Goal: Obtain resource: Obtain resource

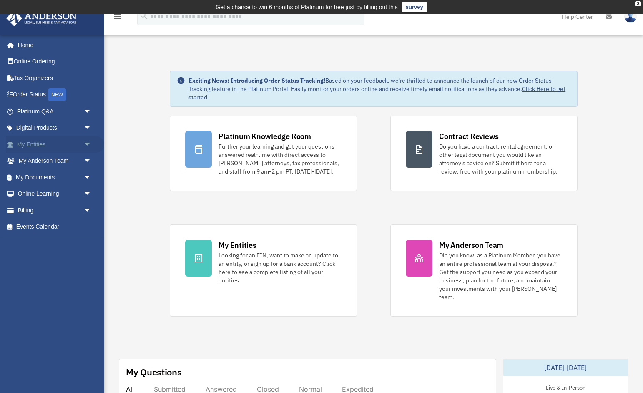
click at [75, 147] on link "My Entities arrow_drop_down" at bounding box center [55, 144] width 98 height 17
click at [88, 143] on span "arrow_drop_down" at bounding box center [91, 144] width 17 height 17
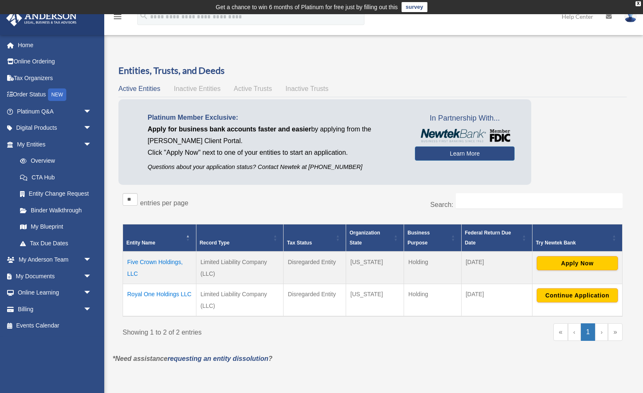
click at [151, 292] on td "Royal One Holdings LLC" at bounding box center [159, 300] width 73 height 33
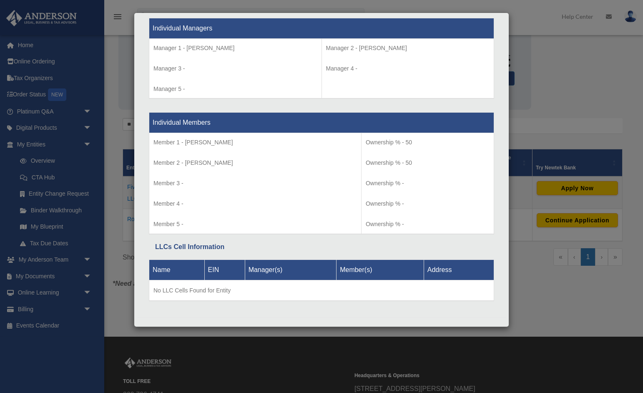
scroll to position [97, 0]
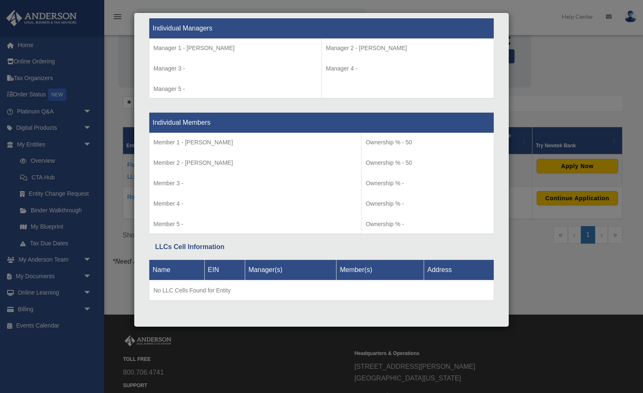
click at [576, 104] on div "Details × Articles Sent Organizational Date" at bounding box center [321, 196] width 643 height 393
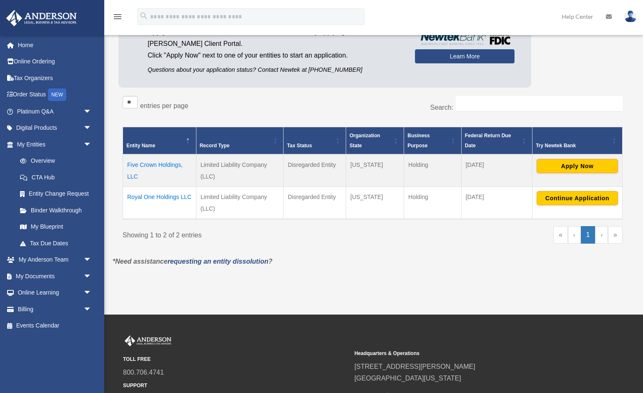
scroll to position [0, 0]
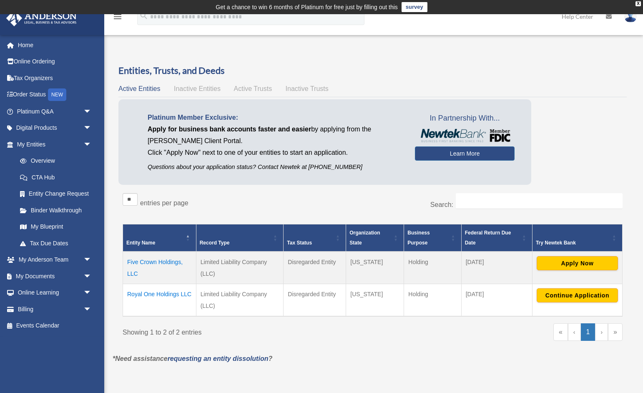
click at [167, 292] on td "Royal One Holdings LLC" at bounding box center [159, 300] width 73 height 33
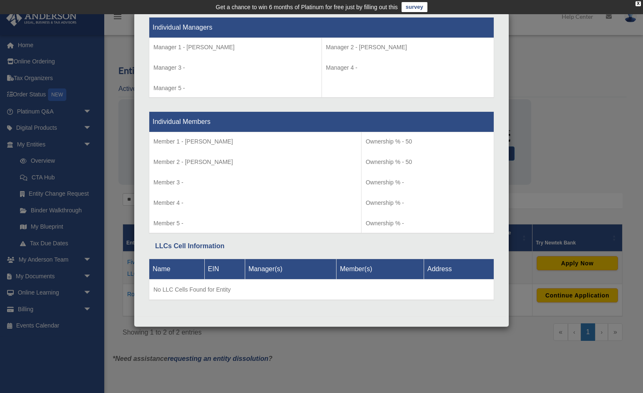
scroll to position [779, 0]
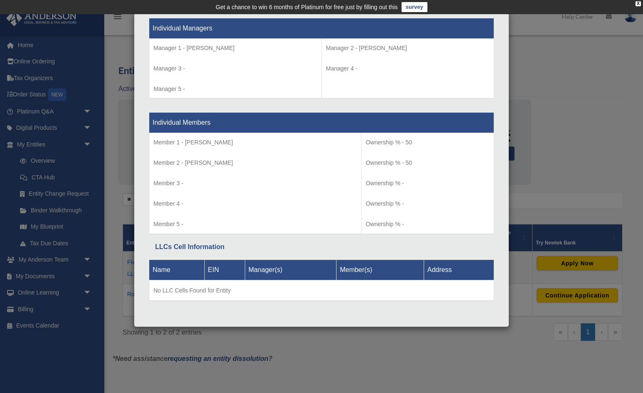
click at [116, 183] on div "Details × Articles Sent Organizational Date" at bounding box center [321, 196] width 643 height 393
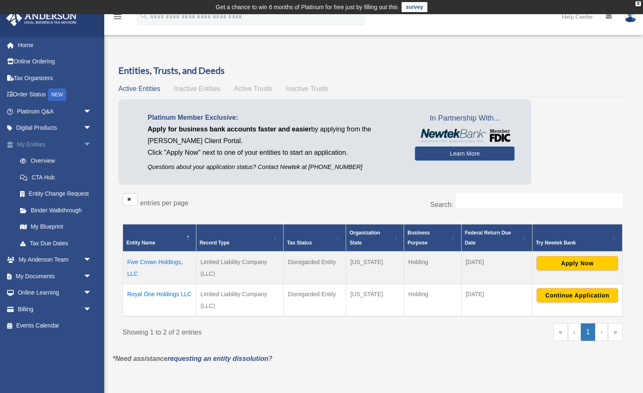
click at [79, 144] on link "My Entities arrow_drop_down" at bounding box center [55, 144] width 98 height 17
click at [88, 143] on span "arrow_drop_down" at bounding box center [91, 144] width 17 height 17
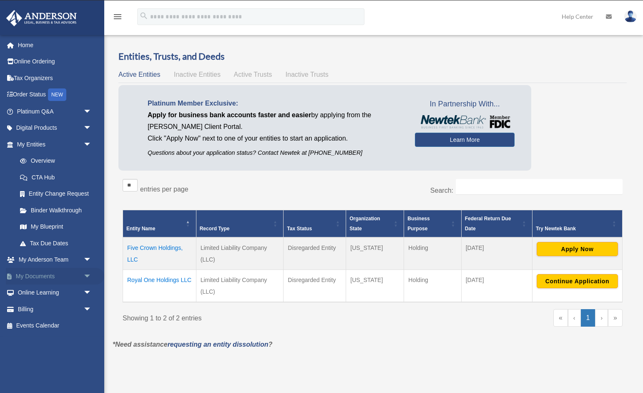
click at [85, 274] on span "arrow_drop_down" at bounding box center [91, 276] width 17 height 17
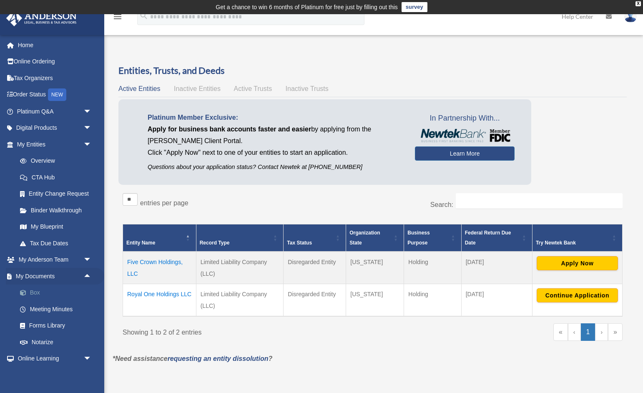
click at [38, 287] on link "Box" at bounding box center [58, 292] width 93 height 17
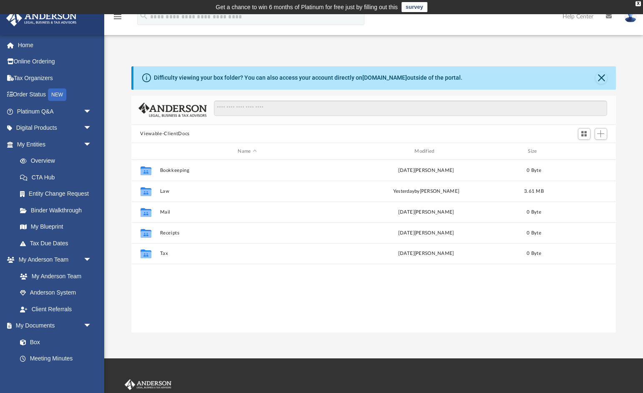
scroll to position [190, 485]
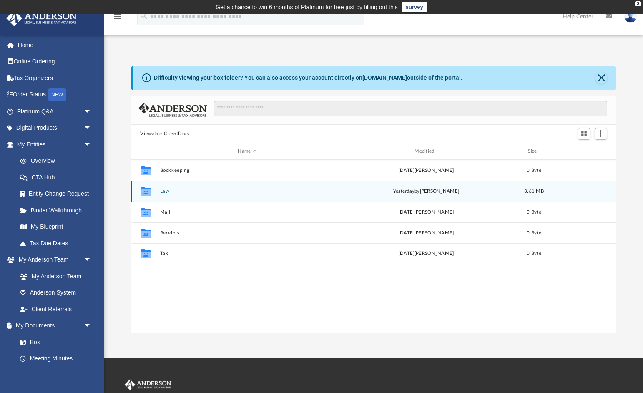
click at [160, 190] on button "Law" at bounding box center [247, 191] width 175 height 5
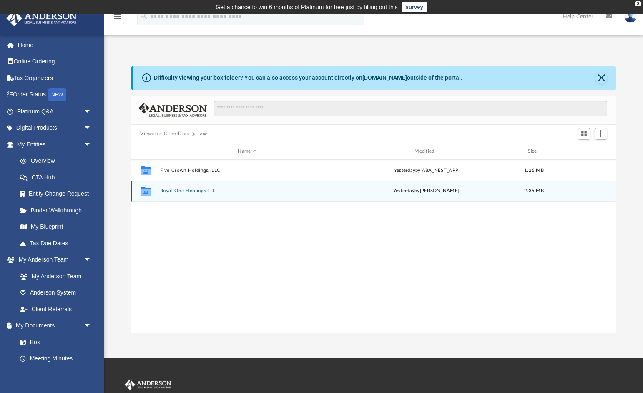
click at [191, 191] on button "Royal One Holdings LLC" at bounding box center [247, 191] width 175 height 5
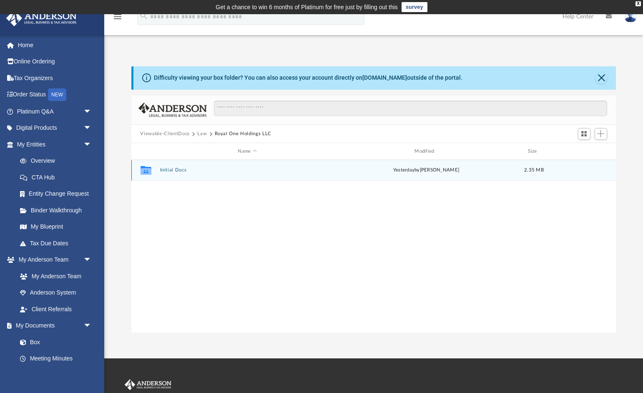
click at [176, 172] on button "Initial Docs" at bounding box center [247, 170] width 175 height 5
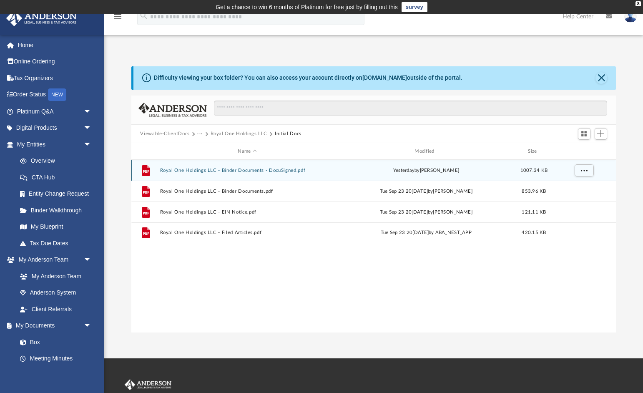
click at [273, 170] on button "Royal One Holdings LLC - Binder Documents - DocuSigned.pdf" at bounding box center [247, 170] width 175 height 5
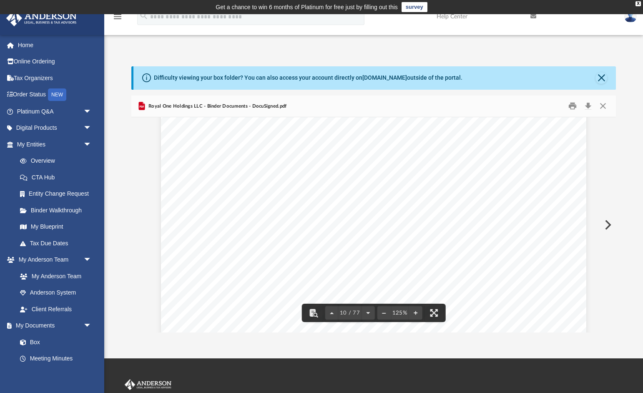
scroll to position [5501, 0]
click at [603, 106] on button "Close" at bounding box center [603, 106] width 15 height 13
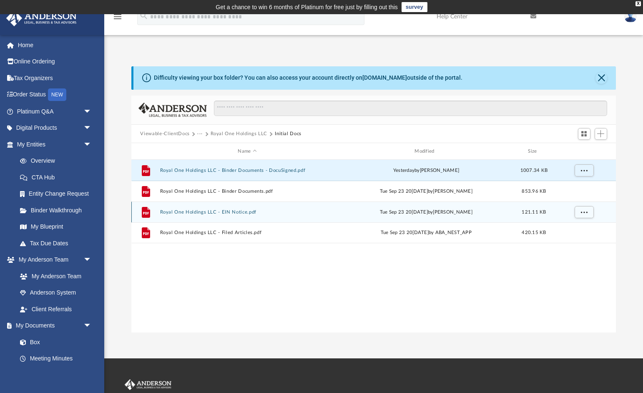
click at [243, 211] on button "Royal One Holdings LLC - EIN Notice.pdf" at bounding box center [247, 211] width 175 height 5
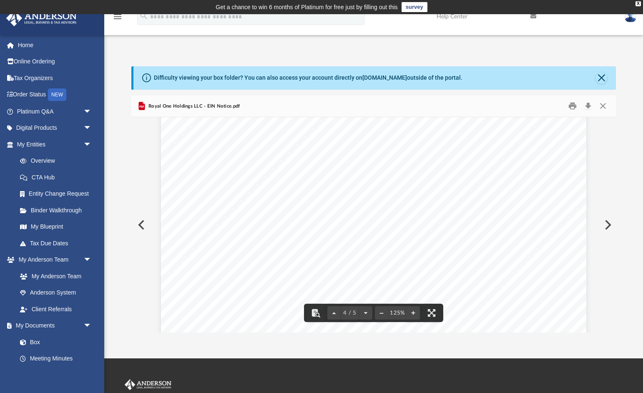
scroll to position [1834, 0]
click at [603, 104] on button "Close" at bounding box center [603, 106] width 15 height 13
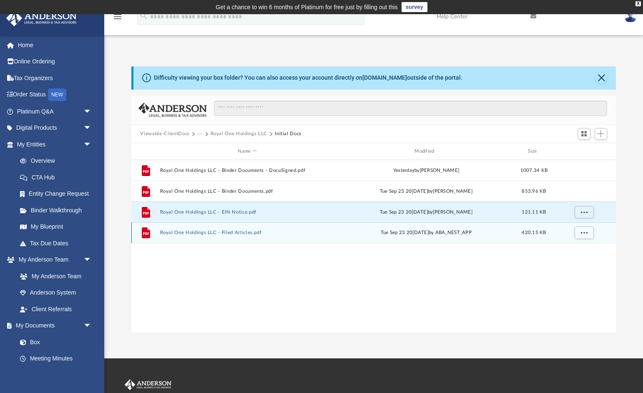
click at [219, 234] on button "Royal One Holdings LLC - Filed Articles.pdf" at bounding box center [247, 232] width 175 height 5
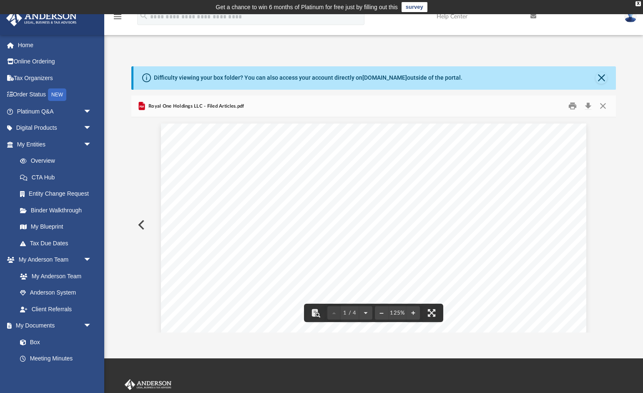
scroll to position [0, 0]
click at [603, 104] on button "Close" at bounding box center [603, 106] width 15 height 13
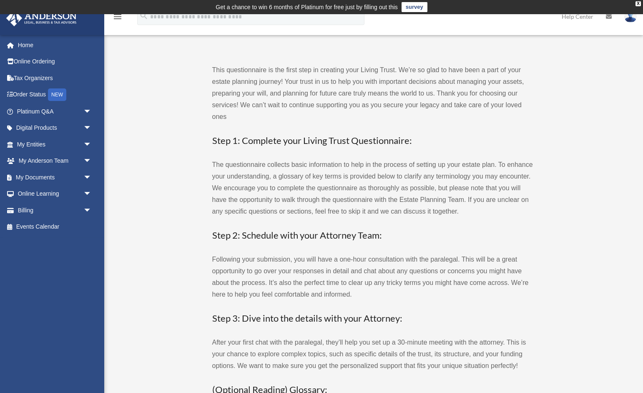
click at [212, 182] on p "The questionnaire collects basic information to help in the process of setting …" at bounding box center [372, 188] width 321 height 58
